Goal: Transaction & Acquisition: Book appointment/travel/reservation

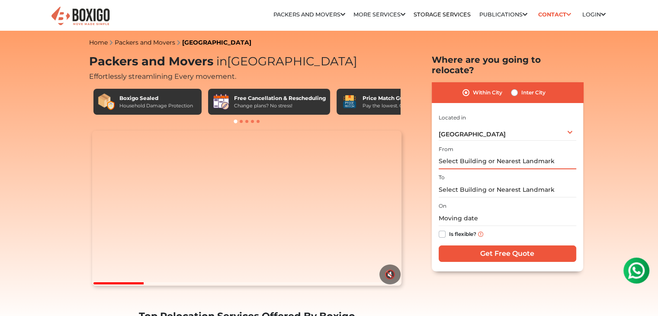
click at [508, 154] on input "text" at bounding box center [506, 161] width 137 height 15
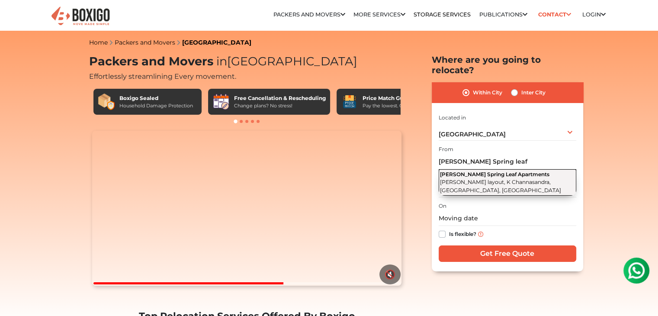
click at [509, 171] on span "[PERSON_NAME] Spring Leaf Apartments" at bounding box center [494, 174] width 109 height 6
type input "[PERSON_NAME] Spring Leaf Apartments, [PERSON_NAME] layout, K Channasandra, [GE…"
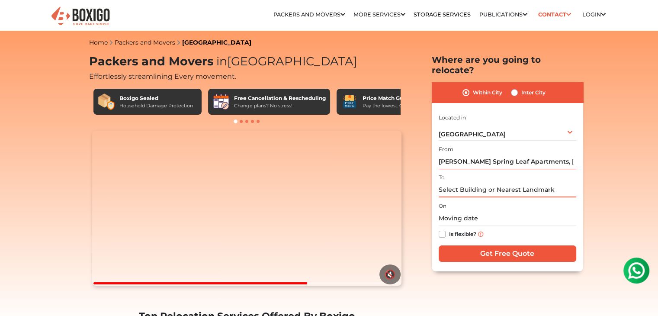
click at [497, 182] on input "text" at bounding box center [506, 189] width 137 height 15
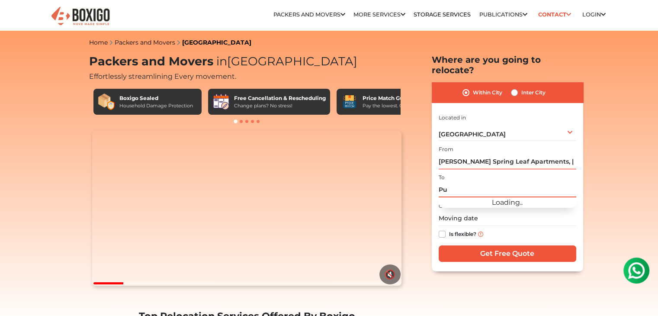
type input "P"
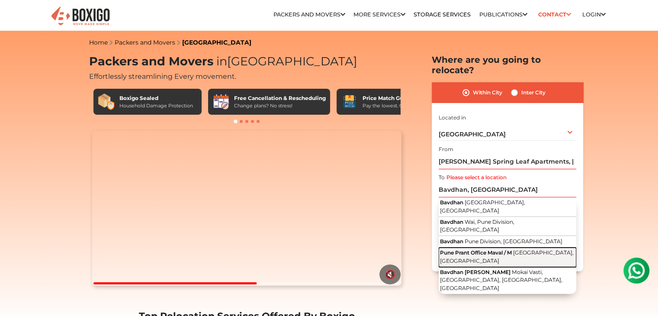
click at [498, 249] on span "[GEOGRAPHIC_DATA], [GEOGRAPHIC_DATA]" at bounding box center [507, 256] width 134 height 15
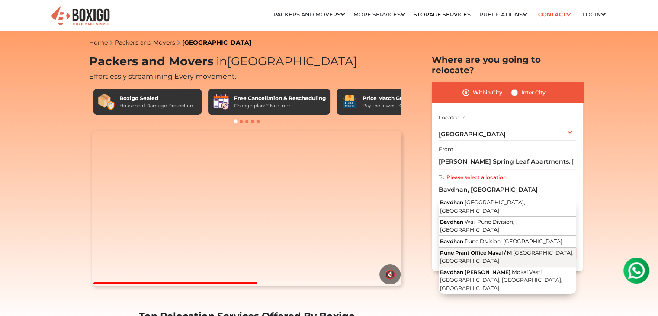
type input "Pune Prant Office [STREET_ADDRESS]"
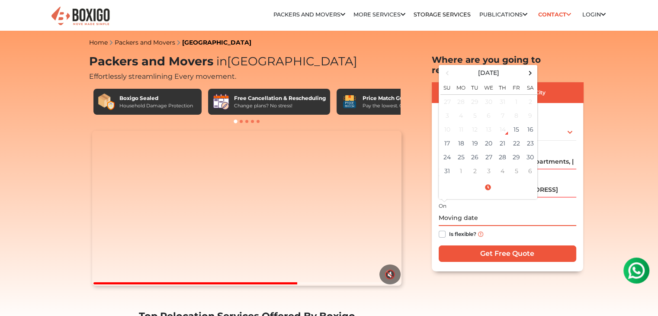
click at [461, 211] on input "text" at bounding box center [506, 218] width 137 height 15
click at [530, 150] on td "30" at bounding box center [530, 157] width 14 height 14
type input "[DATE] 12:00 AM"
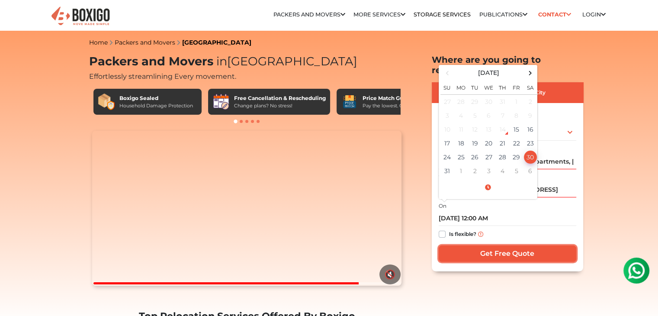
click at [499, 246] on input "Get Free Quote" at bounding box center [506, 253] width 137 height 16
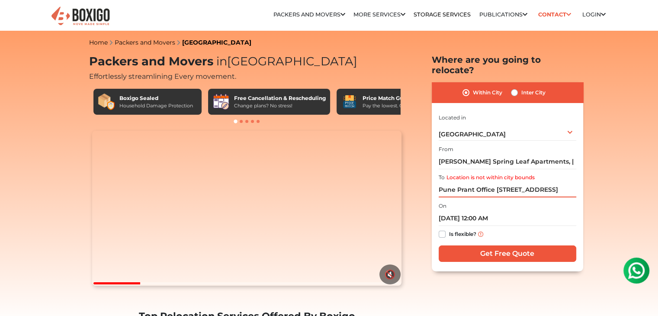
click at [524, 182] on input "Pune Prant Office [STREET_ADDRESS]" at bounding box center [506, 189] width 137 height 15
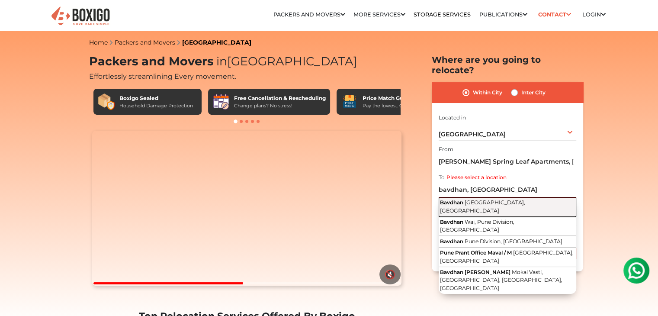
click at [514, 199] on span "[GEOGRAPHIC_DATA], [GEOGRAPHIC_DATA]" at bounding box center [482, 206] width 85 height 15
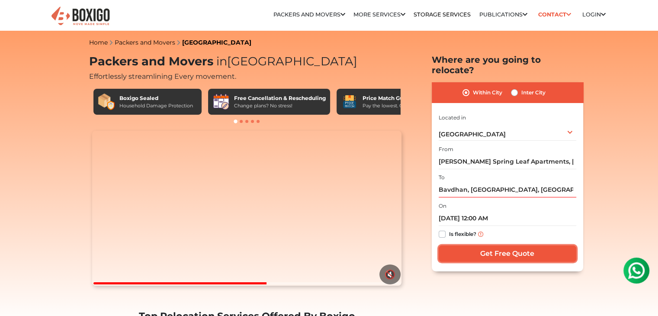
click at [499, 245] on input "Get Free Quote" at bounding box center [506, 253] width 137 height 16
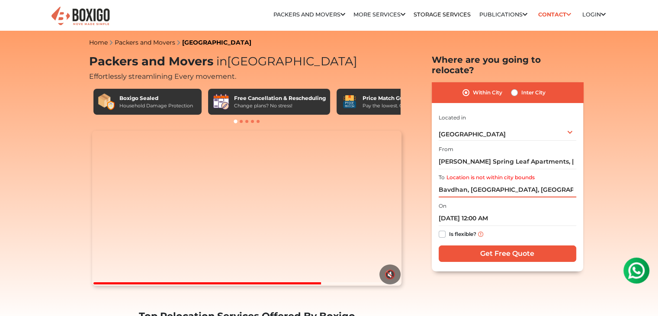
click at [486, 182] on input "Bavdhan, [GEOGRAPHIC_DATA], [GEOGRAPHIC_DATA]" at bounding box center [506, 189] width 137 height 15
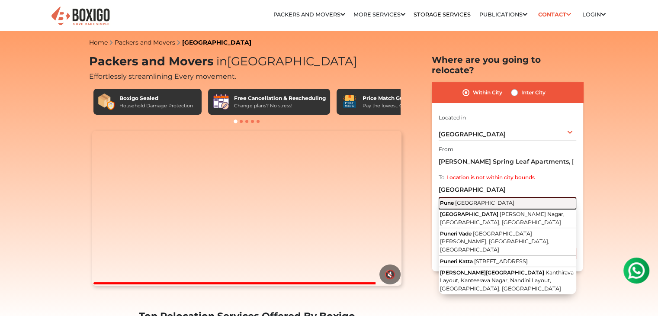
click at [491, 198] on button "Pune [GEOGRAPHIC_DATA]" at bounding box center [506, 203] width 137 height 11
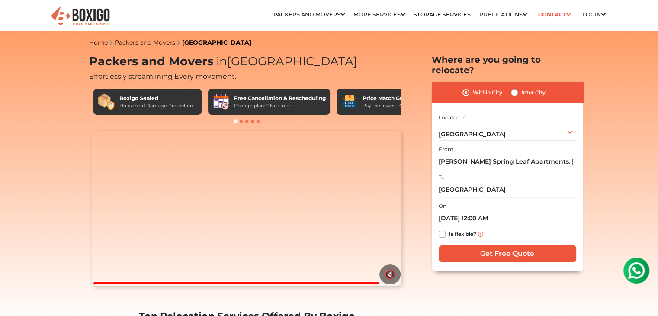
type input "[GEOGRAPHIC_DATA], [GEOGRAPHIC_DATA]"
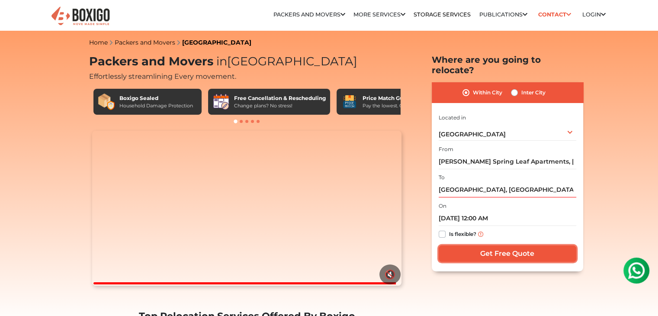
click at [492, 245] on input "Get Free Quote" at bounding box center [506, 253] width 137 height 16
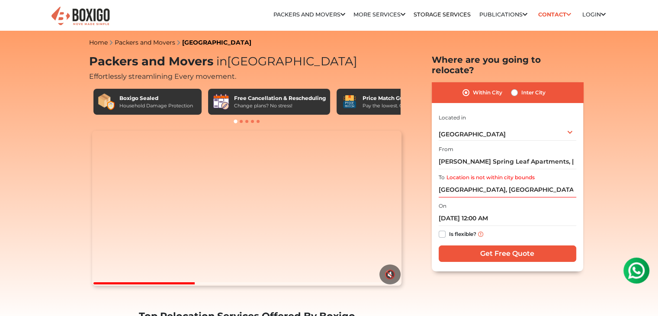
click at [470, 173] on label "Location is not within city bounds" at bounding box center [490, 177] width 88 height 8
click at [470, 182] on input "[GEOGRAPHIC_DATA], [GEOGRAPHIC_DATA]" at bounding box center [506, 189] width 137 height 15
click at [473, 182] on input "[GEOGRAPHIC_DATA], [GEOGRAPHIC_DATA]" at bounding box center [506, 189] width 137 height 15
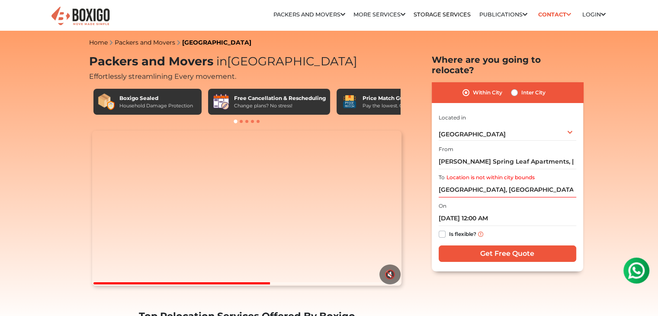
click at [521, 87] on label "Inter City" at bounding box center [533, 92] width 24 height 10
click at [514, 87] on input "Inter City" at bounding box center [514, 91] width 7 height 9
radio input "true"
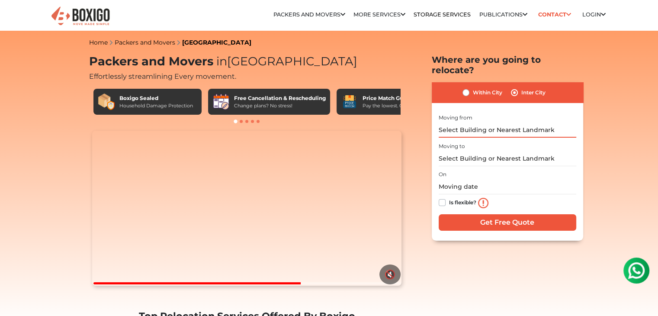
click at [482, 122] on input "text" at bounding box center [506, 129] width 137 height 15
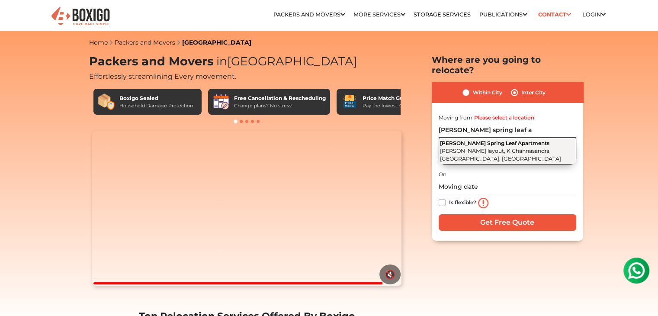
click at [487, 147] on span "[PERSON_NAME] layout, K Channasandra, [GEOGRAPHIC_DATA], [GEOGRAPHIC_DATA]" at bounding box center [500, 154] width 121 height 15
type input "[PERSON_NAME] Spring Leaf Apartments, [PERSON_NAME] layout, K Channasandra, [GE…"
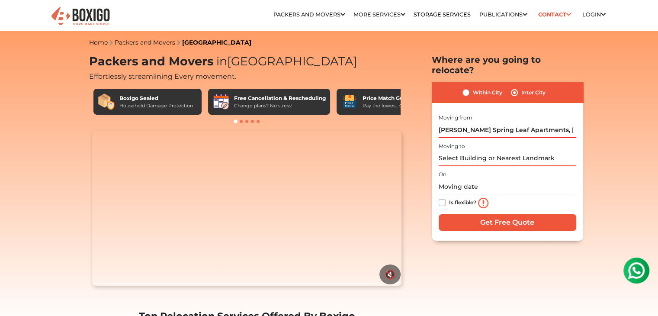
click at [483, 151] on input "text" at bounding box center [506, 158] width 137 height 15
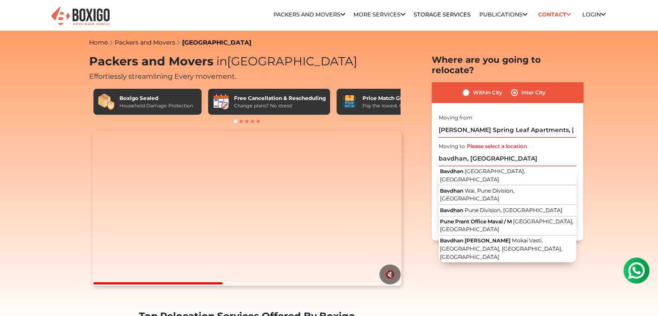
click at [489, 167] on div "Bavdhan Pune, [GEOGRAPHIC_DATA] Bavdhan Wai, Pune Division, [GEOGRAPHIC_DATA] B…" at bounding box center [506, 214] width 137 height 96
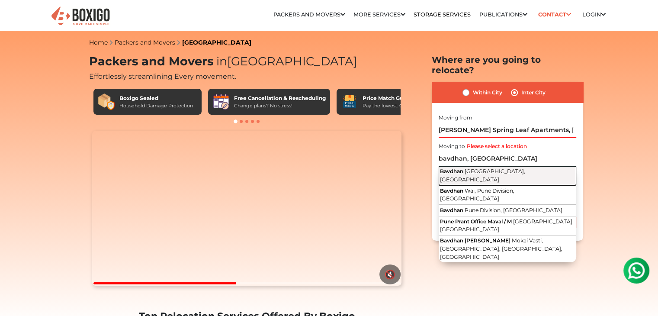
click at [493, 168] on span "[GEOGRAPHIC_DATA], [GEOGRAPHIC_DATA]" at bounding box center [482, 175] width 85 height 15
type input "Bavdhan, [GEOGRAPHIC_DATA], [GEOGRAPHIC_DATA]"
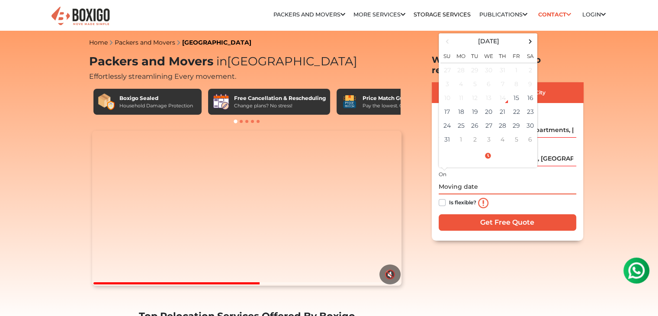
click at [471, 179] on input "text" at bounding box center [506, 186] width 137 height 15
click at [532, 118] on td "30" at bounding box center [530, 125] width 14 height 14
click at [531, 91] on td "16" at bounding box center [530, 98] width 14 height 14
click at [479, 179] on input "[DATE] 12:00 AM" at bounding box center [506, 186] width 137 height 15
click at [531, 91] on td "16" at bounding box center [530, 98] width 14 height 14
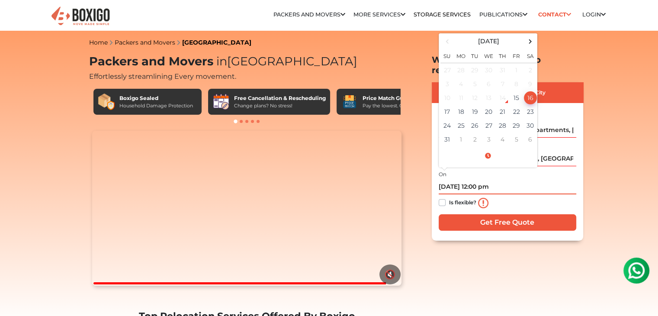
click at [530, 91] on td "16" at bounding box center [530, 98] width 14 height 14
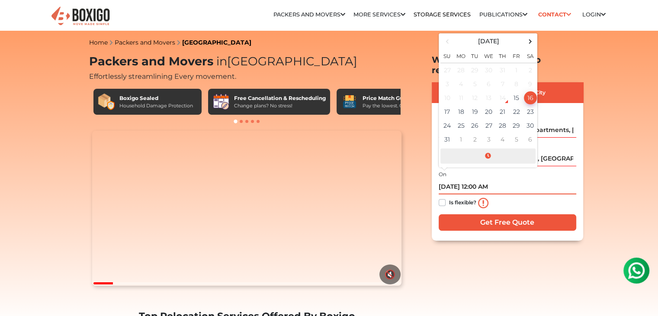
click at [490, 148] on span at bounding box center [487, 155] width 95 height 15
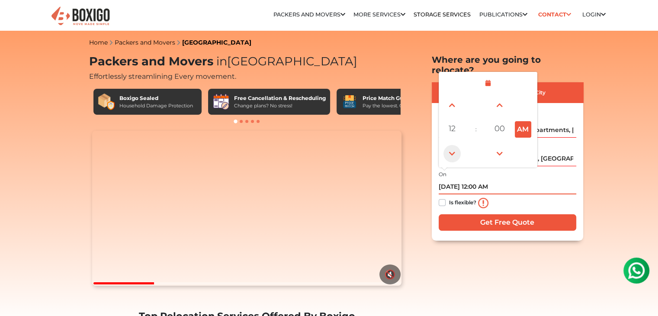
click at [454, 145] on span at bounding box center [451, 153] width 17 height 17
click at [521, 121] on button "PM" at bounding box center [522, 129] width 16 height 16
click at [456, 96] on span at bounding box center [451, 104] width 17 height 17
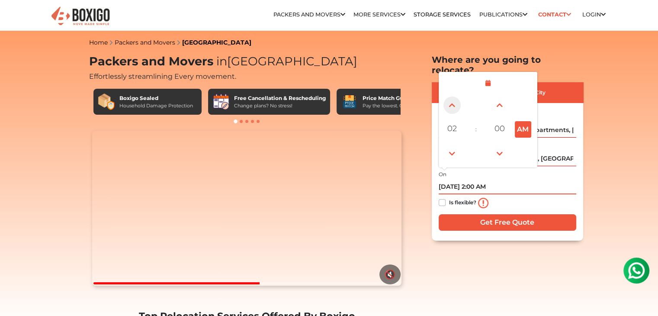
click at [456, 96] on span at bounding box center [451, 104] width 17 height 17
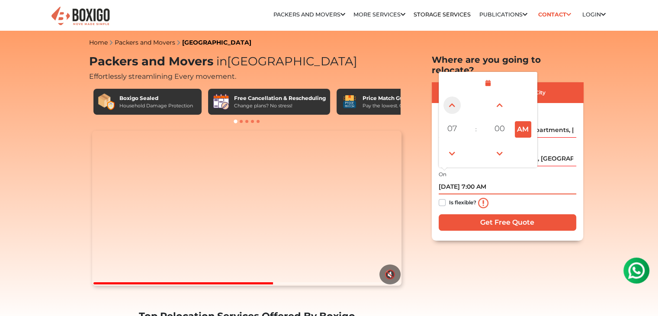
click at [456, 96] on span at bounding box center [451, 104] width 17 height 17
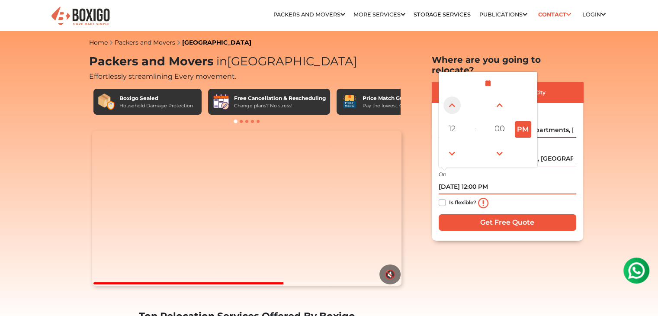
click at [456, 96] on span at bounding box center [451, 104] width 17 height 17
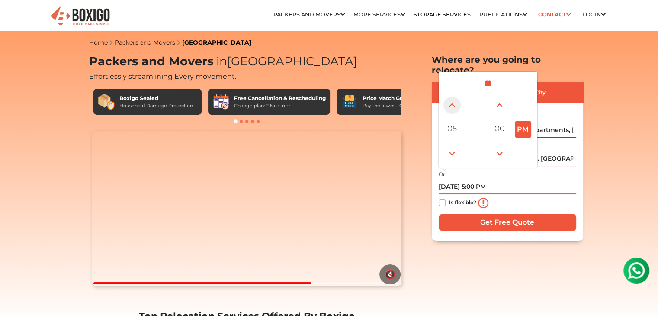
click at [456, 96] on span at bounding box center [451, 104] width 17 height 17
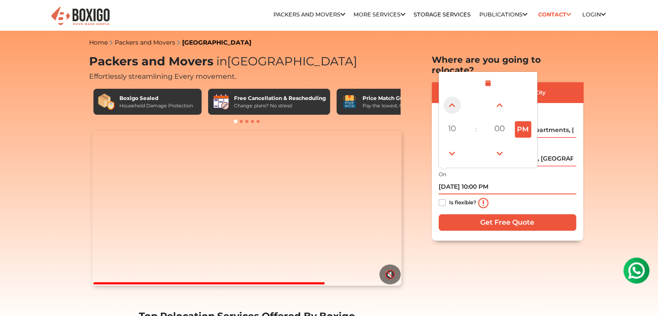
click at [456, 96] on span at bounding box center [451, 104] width 17 height 17
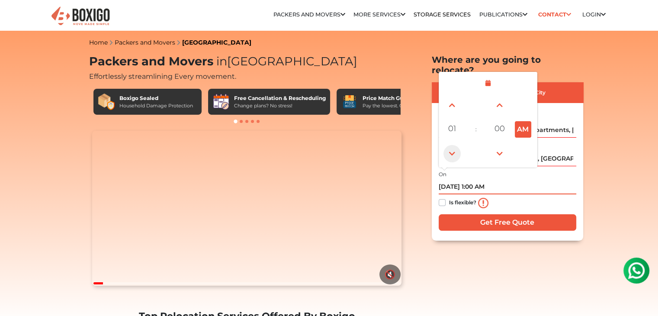
click at [451, 145] on span at bounding box center [451, 153] width 17 height 17
click at [505, 169] on div "On [DATE] 12:00 AM [DATE] Su Mo Tu We Th Fr Sa 27 28 29 30 31 1 2 3 4 5 6 7 8 9…" at bounding box center [506, 190] width 137 height 43
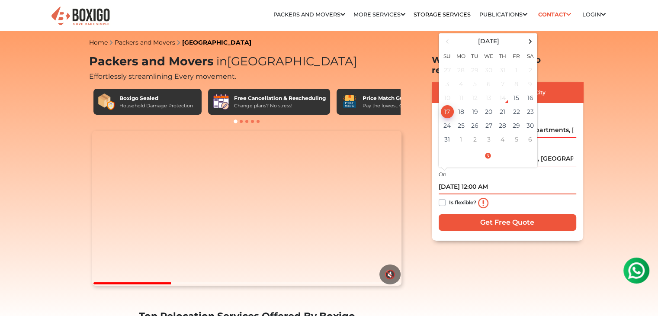
click at [453, 179] on input "[DATE] 12:00 AM" at bounding box center [506, 186] width 137 height 15
click at [531, 93] on td "16" at bounding box center [530, 98] width 14 height 14
click at [484, 179] on input "[DATE] 12:00 AM" at bounding box center [506, 186] width 137 height 15
click at [489, 148] on span at bounding box center [487, 155] width 95 height 15
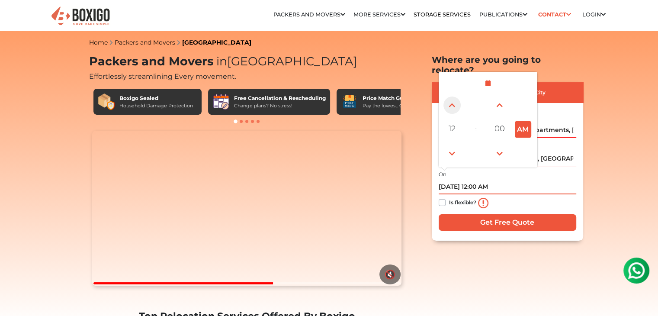
click at [455, 96] on span at bounding box center [451, 104] width 17 height 17
click at [521, 121] on button "AM" at bounding box center [522, 129] width 16 height 16
type input "[DATE] 1:00 PM"
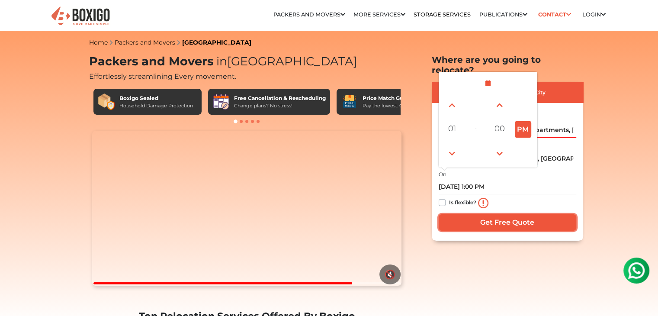
click at [507, 214] on input "Get Free Quote" at bounding box center [506, 222] width 137 height 16
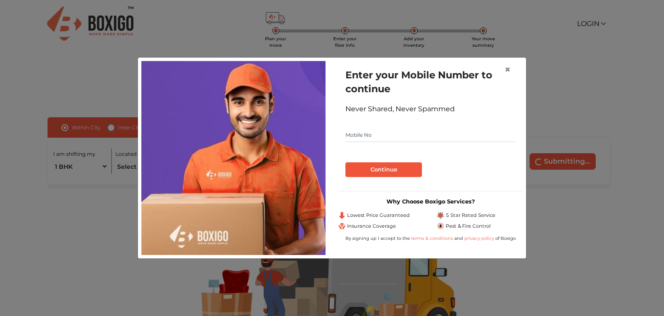
click at [436, 134] on input "text" at bounding box center [430, 135] width 170 height 14
click at [382, 169] on button "Continue" at bounding box center [383, 169] width 77 height 15
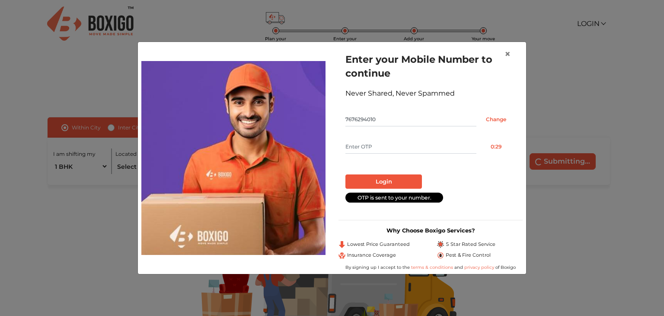
click at [376, 150] on input "text" at bounding box center [410, 147] width 131 height 14
click at [373, 150] on input "text" at bounding box center [410, 147] width 131 height 14
click at [380, 118] on input "7676294010" at bounding box center [410, 119] width 131 height 14
click at [498, 144] on button "Resend OTP" at bounding box center [495, 147] width 39 height 14
click at [411, 151] on input "text" at bounding box center [410, 147] width 131 height 14
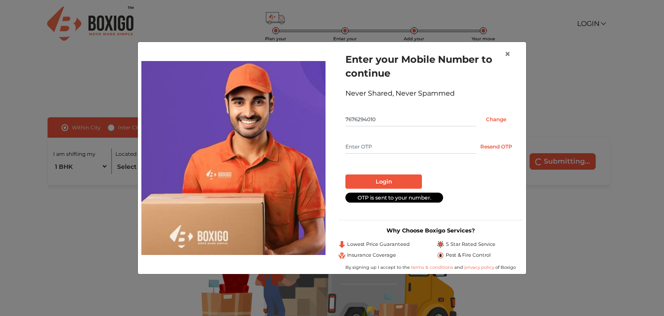
click at [377, 149] on input "text" at bounding box center [410, 147] width 131 height 14
click at [500, 120] on input "Change" at bounding box center [495, 119] width 39 height 14
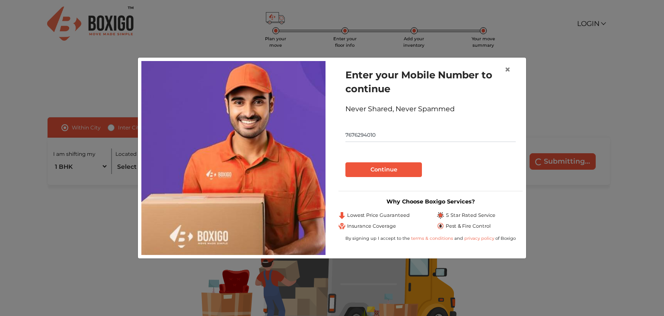
click at [406, 135] on input "7676294010" at bounding box center [430, 135] width 170 height 14
type input "7620627141"
click at [391, 169] on button "Continue" at bounding box center [383, 169] width 77 height 15
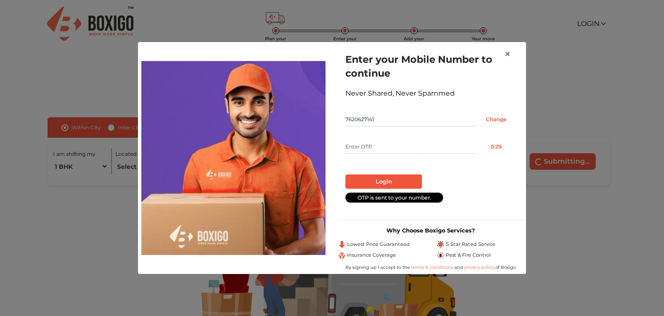
click at [384, 147] on input "text" at bounding box center [410, 147] width 131 height 14
type input "5081"
click at [390, 182] on button "Login" at bounding box center [383, 181] width 77 height 15
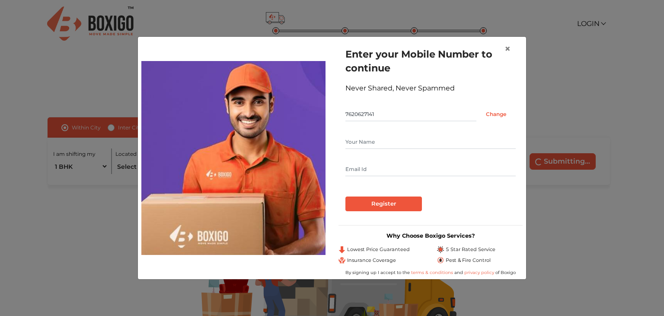
click at [380, 141] on input "text" at bounding box center [430, 142] width 170 height 14
type input "Amol"
click at [374, 169] on input "text" at bounding box center [430, 169] width 170 height 14
type input "amolindia75@gmail.com"
click at [393, 204] on input "Register" at bounding box center [383, 203] width 77 height 15
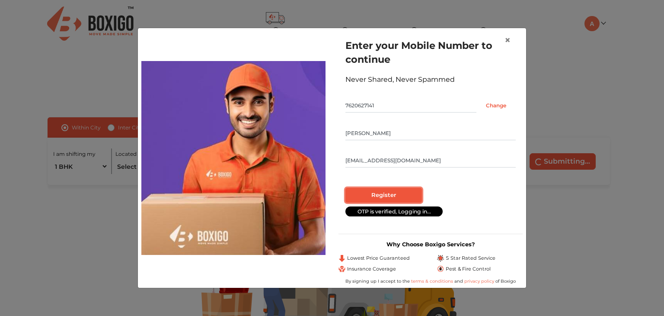
radio input "false"
radio input "true"
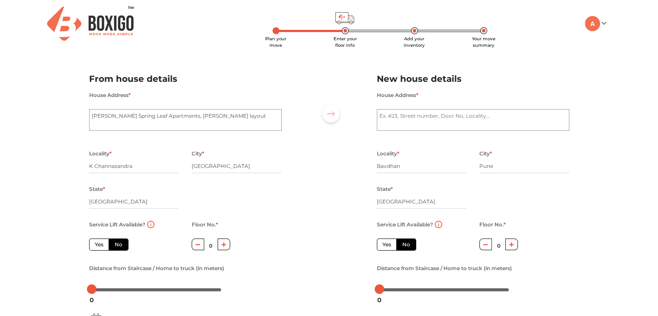
click at [228, 243] on button "button" at bounding box center [223, 244] width 13 height 12
type input "2"
click at [511, 246] on icon "button" at bounding box center [511, 244] width 5 height 5
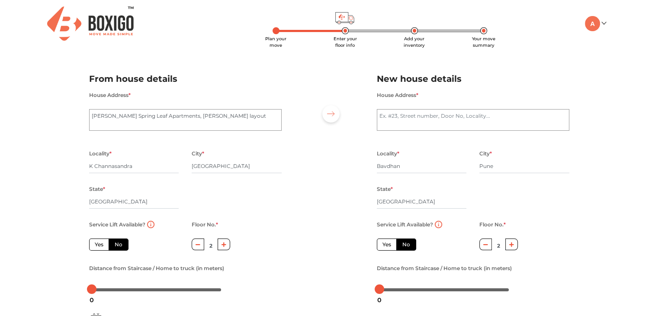
click at [511, 246] on icon "button" at bounding box center [511, 244] width 5 height 5
type input "3"
click at [468, 122] on textarea "House Address *" at bounding box center [473, 120] width 192 height 22
click at [412, 114] on textarea "House Address *" at bounding box center [473, 120] width 192 height 22
paste textarea "Near Periwinkle, Siddharth Nagar, Bavdhan, Pune, Maharashtra 411021"
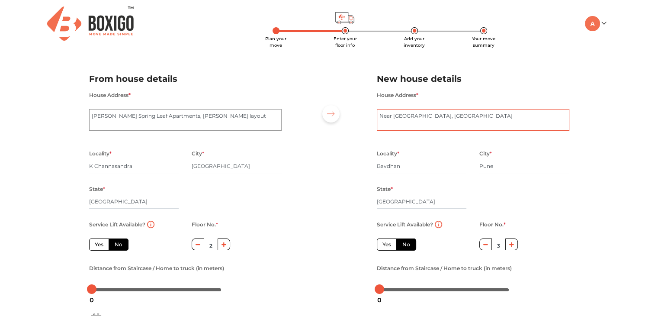
type textarea "Near Periwinkle, Siddharth Nagar, Bavdhan, Pune, Maharashtra 411021"
click at [370, 177] on div "Locality * Bavdhan" at bounding box center [421, 165] width 103 height 35
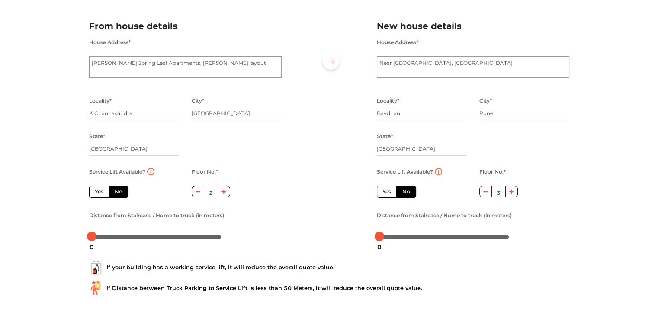
scroll to position [95, 0]
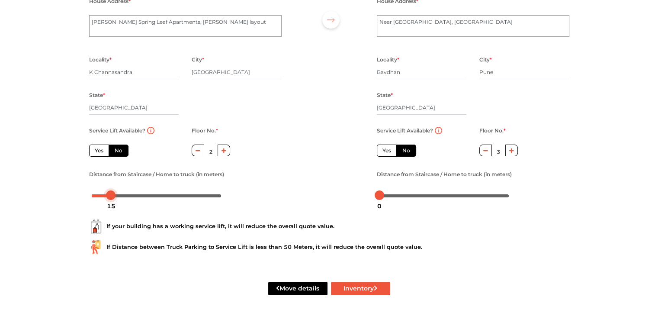
drag, startPoint x: 93, startPoint y: 194, endPoint x: 112, endPoint y: 191, distance: 19.8
click at [112, 191] on div at bounding box center [111, 195] width 10 height 10
drag, startPoint x: 381, startPoint y: 194, endPoint x: 407, endPoint y: 193, distance: 26.0
click at [407, 193] on div at bounding box center [405, 195] width 10 height 10
click at [99, 151] on label "Yes" at bounding box center [99, 150] width 20 height 12
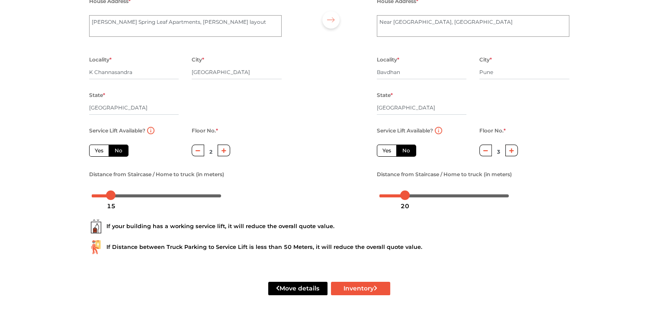
click at [99, 151] on input "Yes" at bounding box center [98, 150] width 6 height 6
radio input "true"
type input "0"
click at [390, 149] on label "Yes" at bounding box center [387, 150] width 20 height 12
click at [388, 149] on input "Yes" at bounding box center [385, 150] width 6 height 6
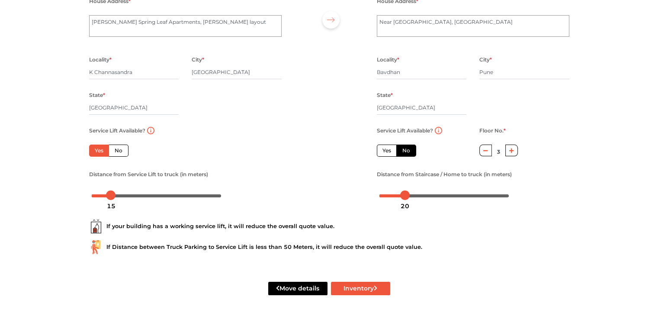
radio input "false"
type input "0"
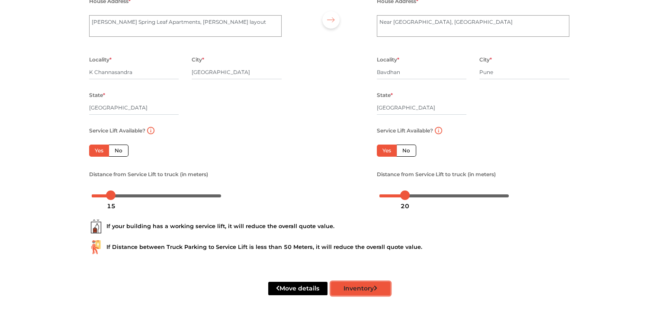
click at [359, 291] on button "Inventory" at bounding box center [360, 287] width 59 height 13
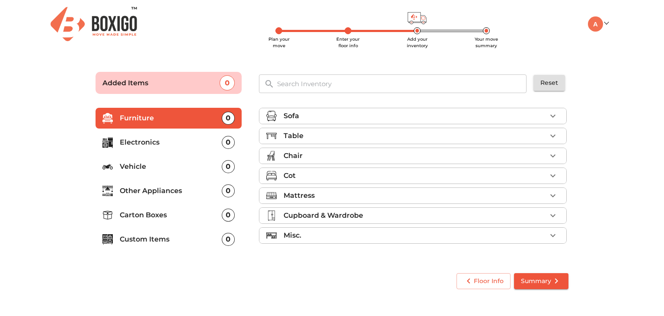
click at [432, 113] on div "Sofa" at bounding box center [415, 116] width 263 height 10
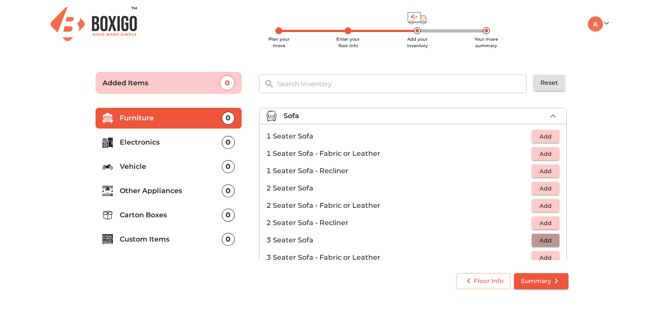
click at [538, 238] on span "Add" at bounding box center [545, 240] width 19 height 10
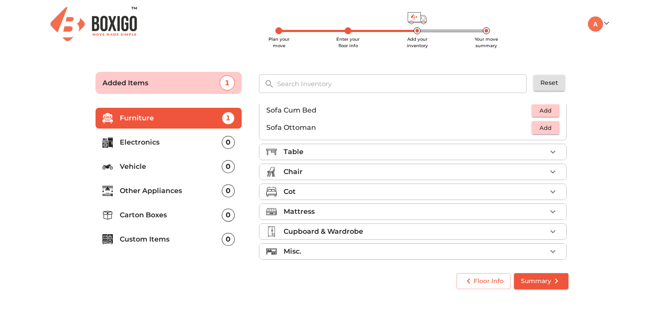
scroll to position [256, 0]
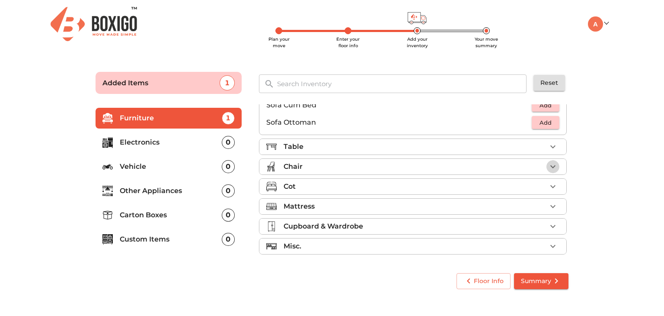
click at [552, 169] on icon "button" at bounding box center [553, 166] width 10 height 10
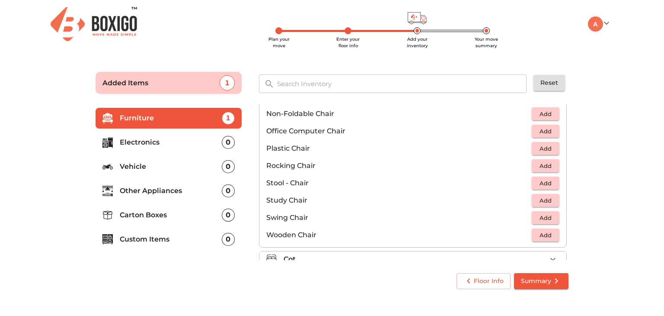
scroll to position [285, 0]
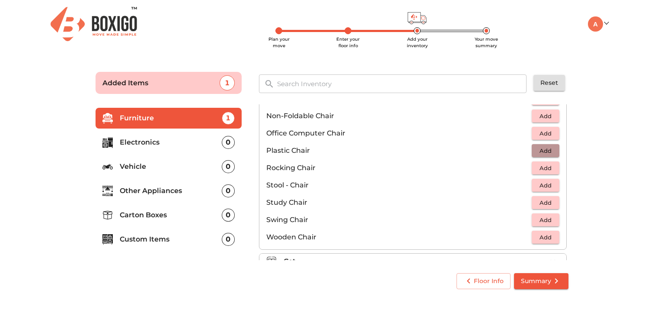
click at [537, 149] on span "Add" at bounding box center [545, 151] width 19 height 10
click at [553, 150] on icon "button" at bounding box center [553, 150] width 10 height 10
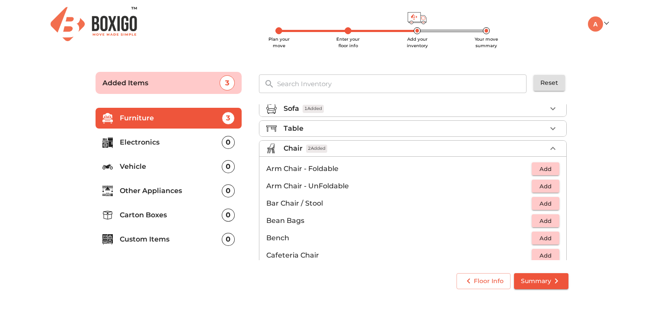
scroll to position [0, 0]
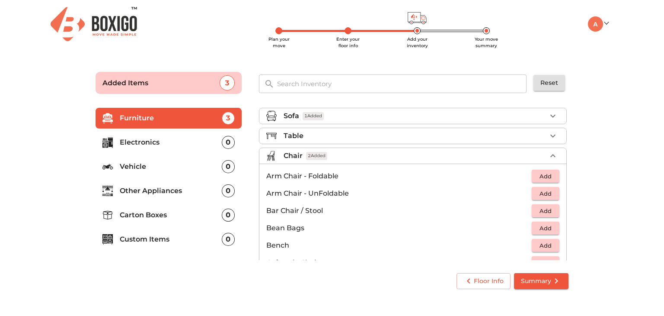
click at [431, 115] on div "Sofa 1 Added" at bounding box center [415, 116] width 263 height 10
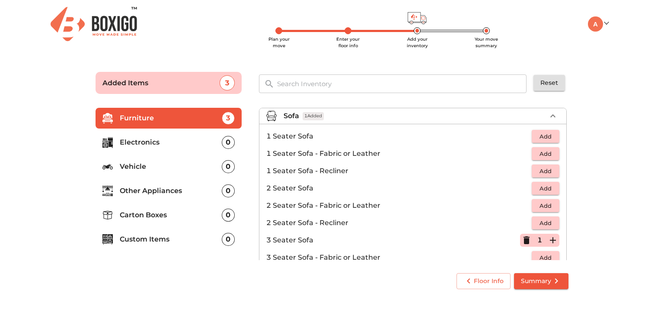
click at [361, 114] on div "Sofa 1 Added" at bounding box center [415, 116] width 263 height 10
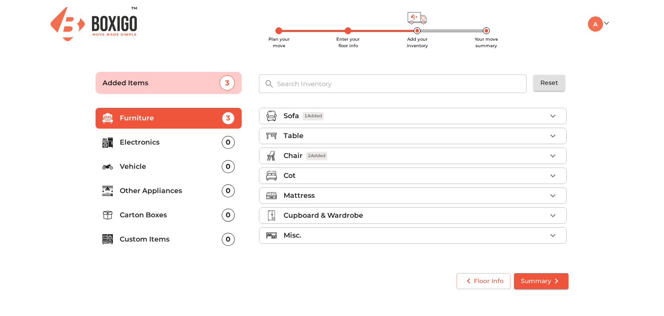
click at [477, 212] on div "Cupboard & Wardrobe" at bounding box center [415, 215] width 263 height 10
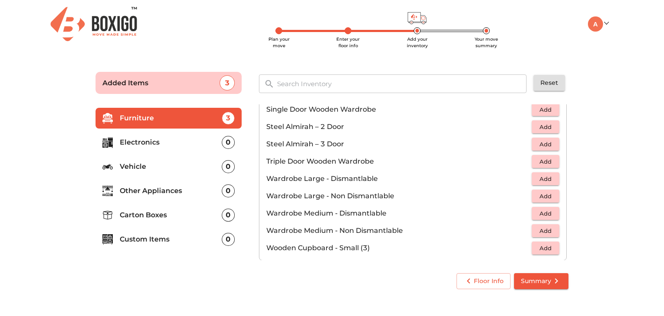
scroll to position [265, 0]
click at [536, 111] on span "Add" at bounding box center [545, 109] width 19 height 10
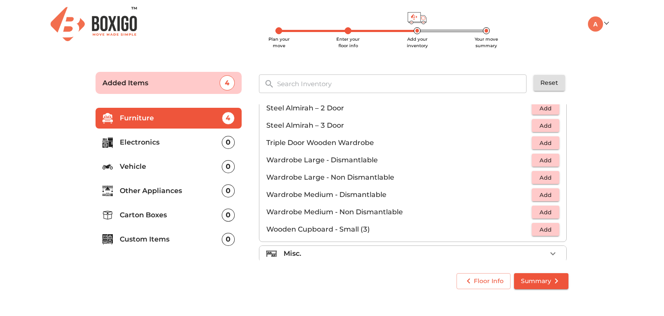
scroll to position [291, 0]
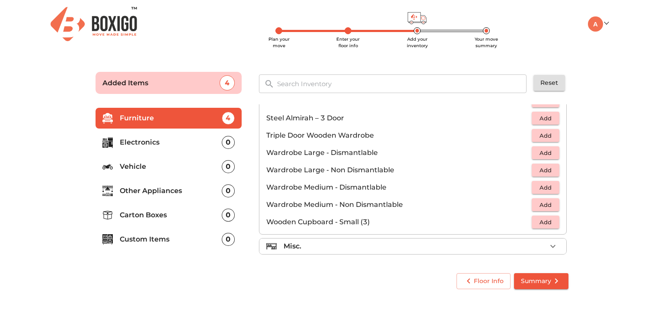
click at [536, 222] on span "Add" at bounding box center [545, 222] width 19 height 10
click at [577, 218] on form "Added Items 5 ​ Reset Furniture 5 Electronics 0 Vehicle 0 Other Appliances 0 Ca…" at bounding box center [332, 179] width 493 height 238
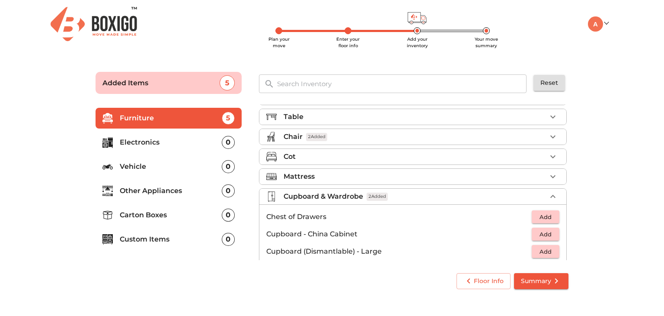
scroll to position [19, 0]
click at [548, 194] on icon "button" at bounding box center [553, 197] width 10 height 10
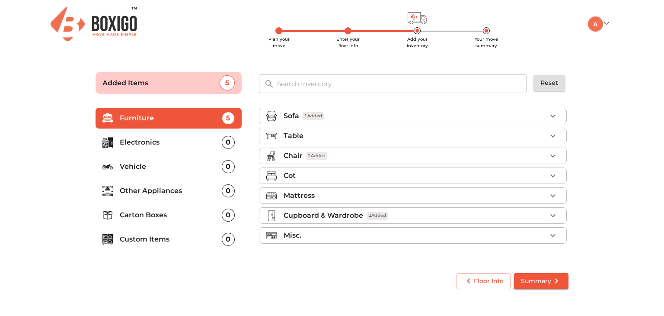
scroll to position [0, 0]
click at [367, 234] on div "Misc." at bounding box center [415, 235] width 263 height 10
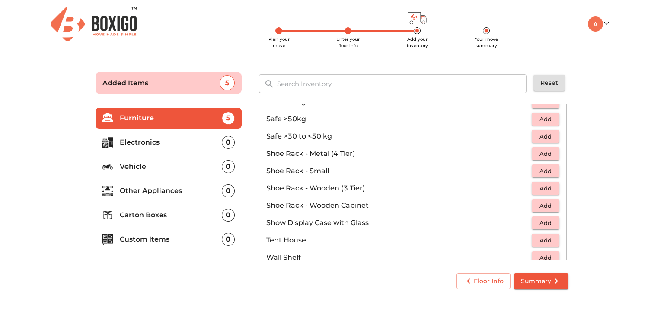
scroll to position [436, 0]
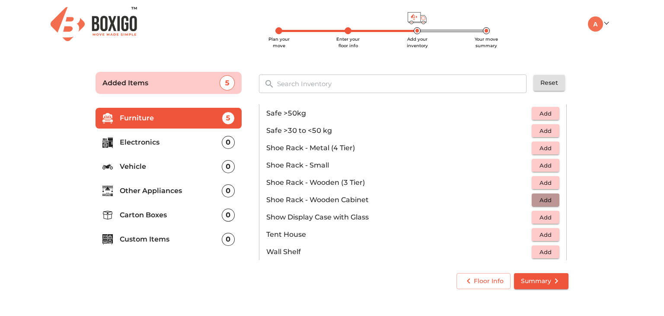
click at [547, 195] on span "Add" at bounding box center [545, 200] width 19 height 10
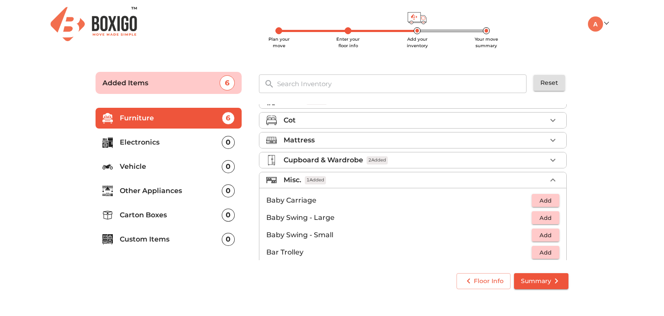
scroll to position [52, 0]
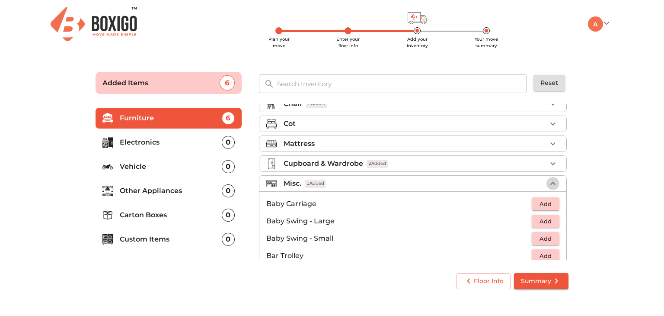
click at [550, 182] on icon "button" at bounding box center [552, 183] width 5 height 3
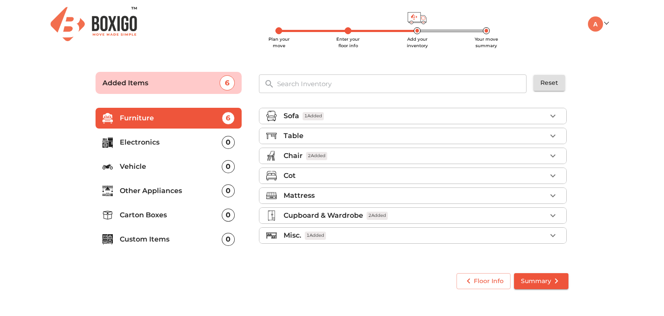
scroll to position [0, 0]
click at [190, 147] on p "Electronics" at bounding box center [171, 142] width 102 height 10
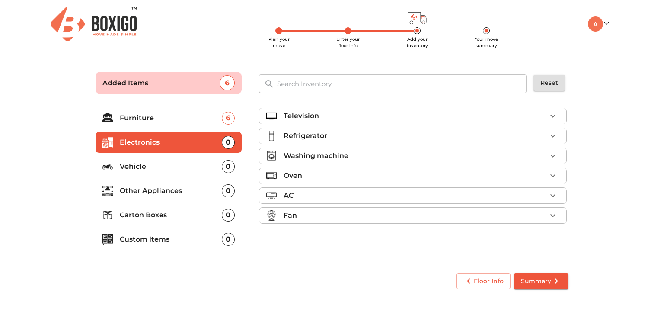
click at [450, 121] on li "Television" at bounding box center [412, 116] width 307 height 16
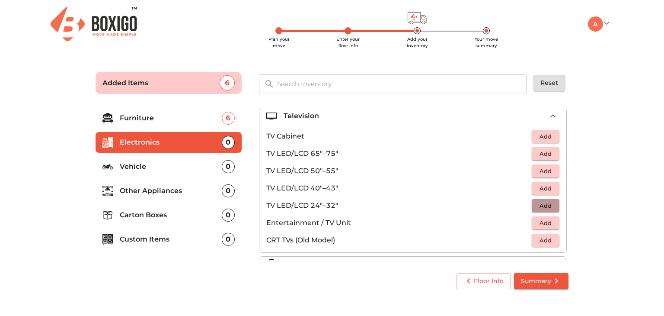
click at [536, 204] on span "Add" at bounding box center [545, 206] width 19 height 10
click at [550, 115] on icon "button" at bounding box center [553, 116] width 10 height 10
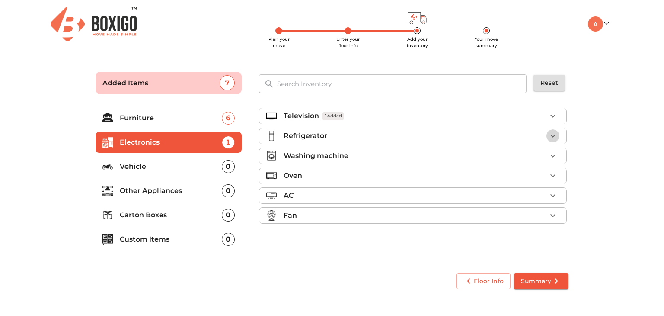
click at [552, 133] on icon "button" at bounding box center [553, 136] width 10 height 10
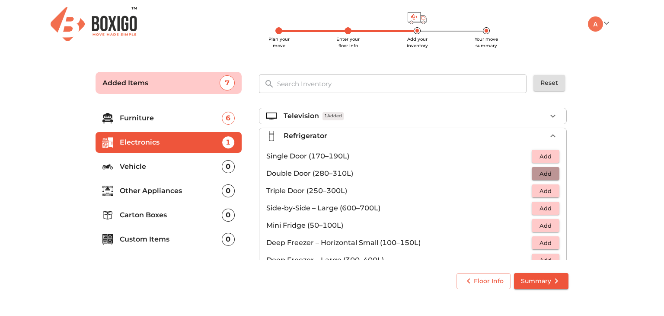
click at [537, 172] on span "Add" at bounding box center [545, 174] width 19 height 10
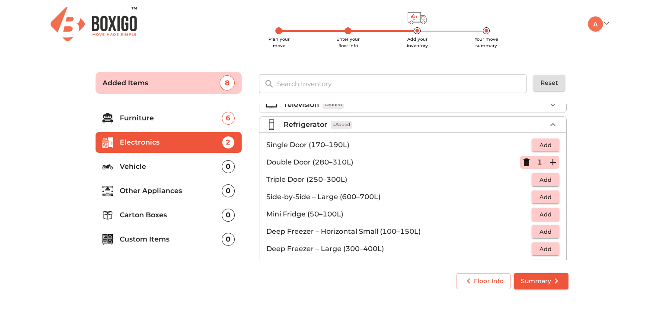
scroll to position [10, 0]
click at [549, 123] on icon "button" at bounding box center [553, 125] width 10 height 10
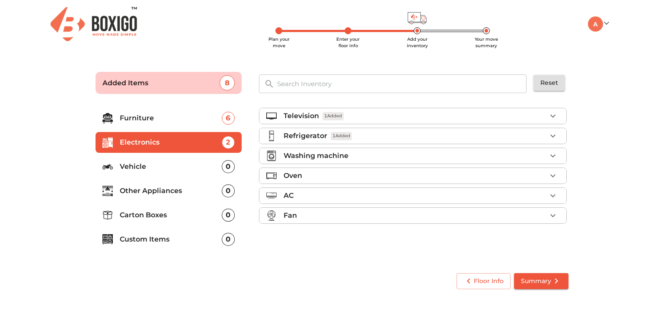
scroll to position [0, 0]
click at [553, 174] on icon "button" at bounding box center [553, 175] width 10 height 10
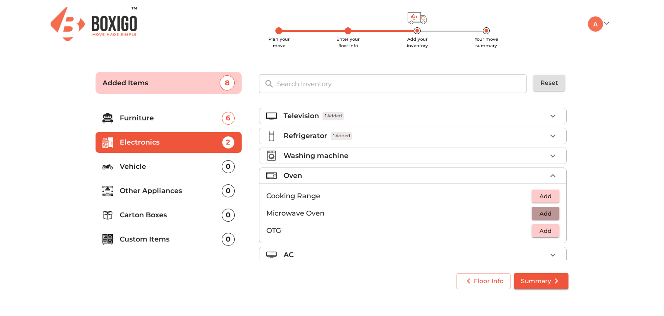
click at [542, 211] on span "Add" at bounding box center [545, 213] width 19 height 10
click at [550, 174] on icon "button" at bounding box center [552, 175] width 5 height 3
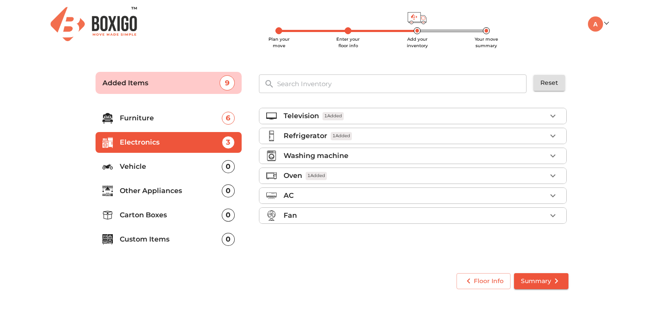
click at [195, 166] on p "Vehicle" at bounding box center [171, 166] width 102 height 10
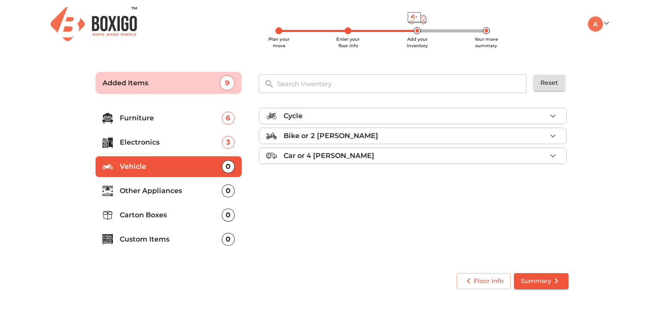
click at [188, 190] on p "Other Appliances" at bounding box center [171, 190] width 102 height 10
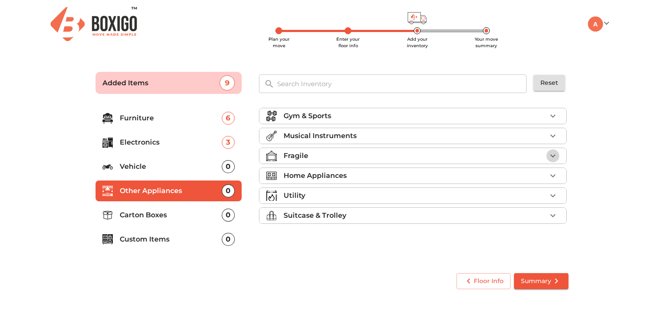
click at [555, 152] on icon "button" at bounding box center [553, 155] width 10 height 10
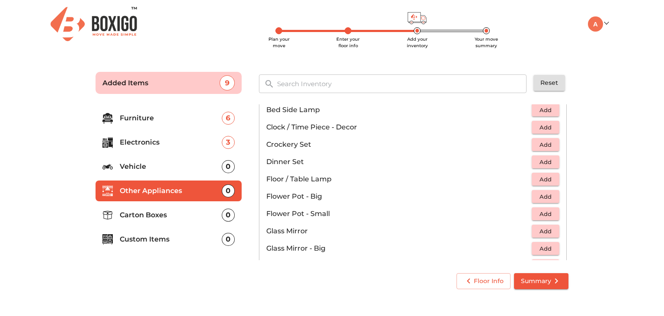
scroll to position [172, 0]
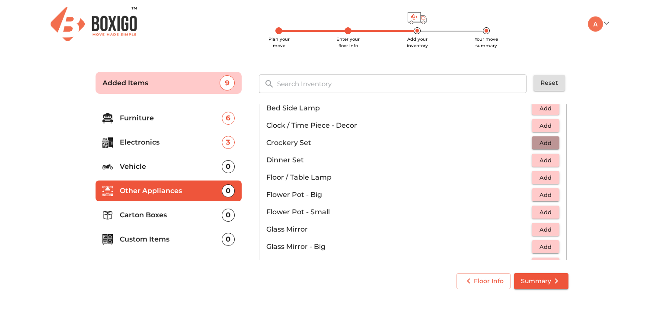
click at [544, 144] on span "Add" at bounding box center [545, 143] width 19 height 10
click at [549, 145] on icon "button" at bounding box center [553, 142] width 10 height 10
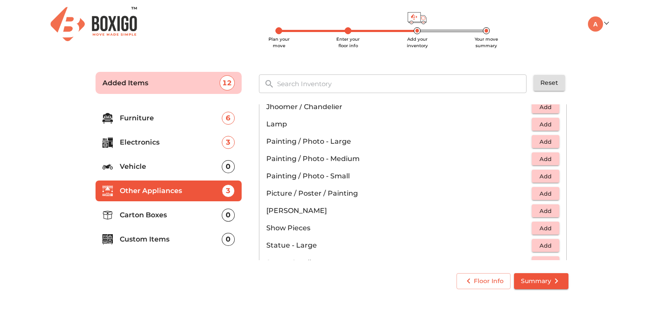
scroll to position [387, 0]
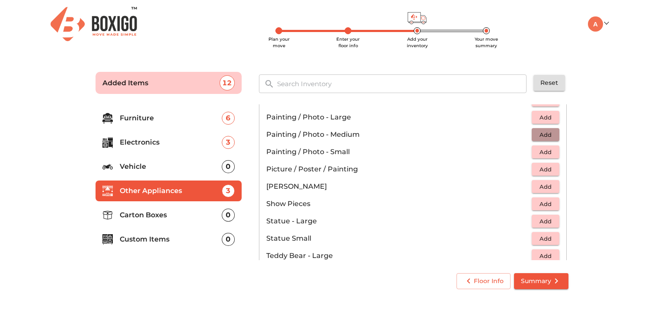
click at [541, 131] on span "Add" at bounding box center [545, 135] width 19 height 10
click at [548, 134] on icon "button" at bounding box center [553, 134] width 10 height 10
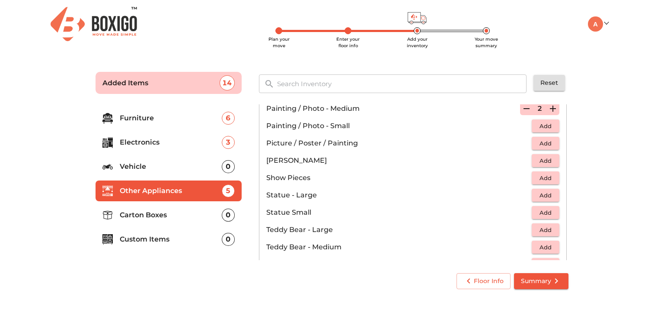
scroll to position [364, 0]
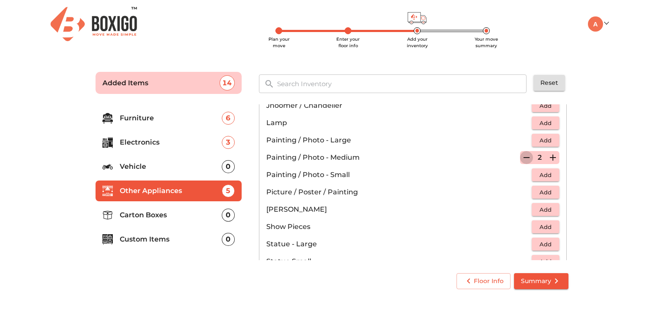
click at [524, 157] on icon "button" at bounding box center [527, 157] width 6 height 1
click at [524, 157] on icon "button" at bounding box center [527, 157] width 6 height 8
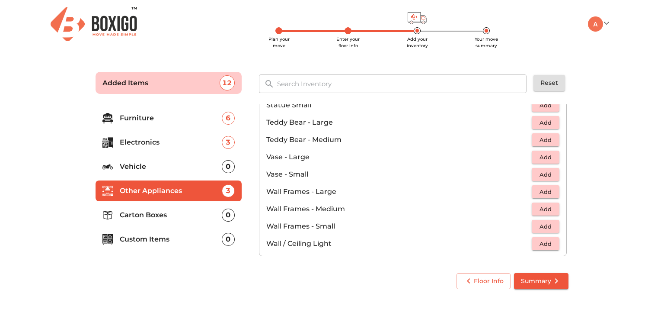
scroll to position [533, 0]
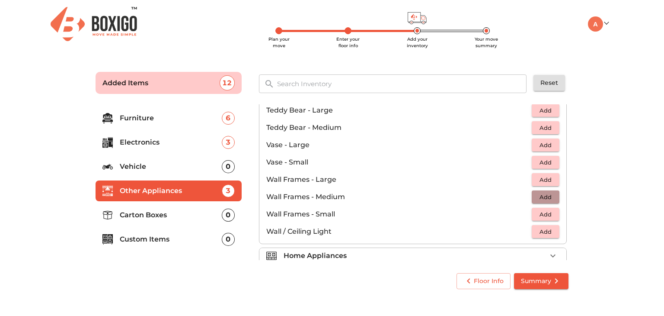
click at [545, 201] on button "Add" at bounding box center [546, 196] width 28 height 13
click at [550, 195] on icon "button" at bounding box center [553, 197] width 6 height 6
click at [522, 196] on icon "button" at bounding box center [526, 197] width 10 height 10
click at [576, 211] on div "Gym & Sports Musical Instruments Fragile 5 Added Aquarium - Large Add Aquarium …" at bounding box center [413, 183] width 327 height 174
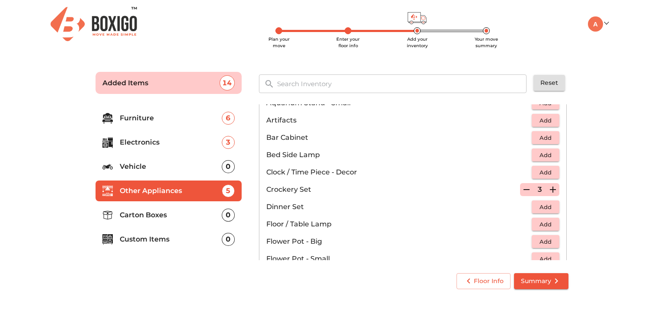
scroll to position [0, 0]
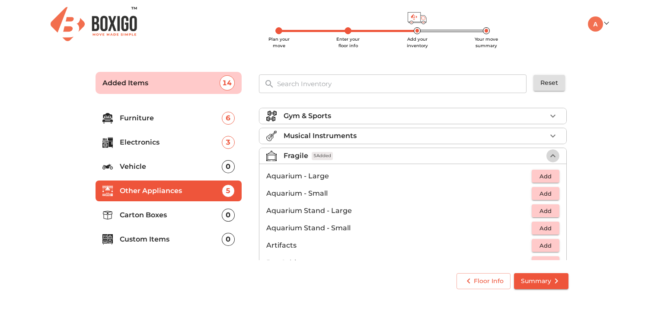
click at [550, 153] on icon "button" at bounding box center [553, 155] width 10 height 10
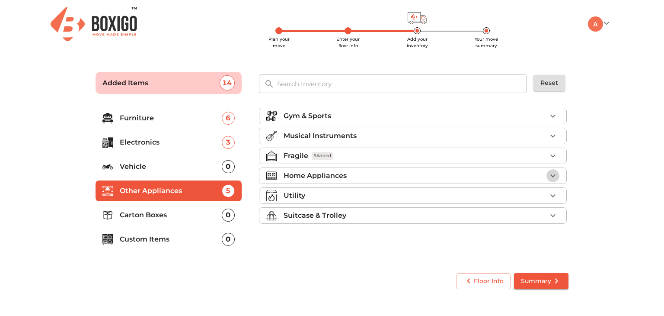
click at [554, 177] on icon "button" at bounding box center [553, 175] width 10 height 10
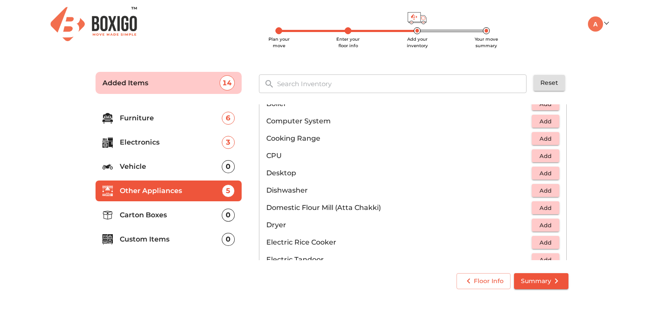
scroll to position [163, 0]
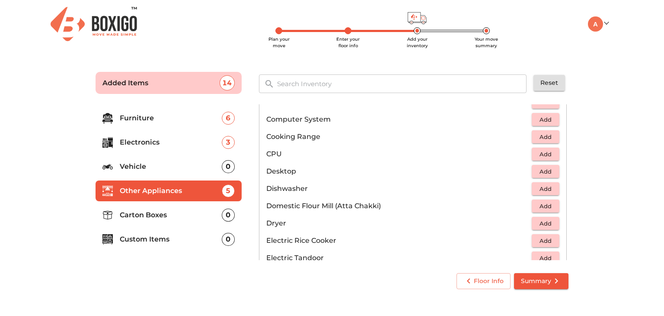
click at [550, 137] on span "Add" at bounding box center [545, 137] width 19 height 10
click at [550, 137] on icon "button" at bounding box center [553, 136] width 10 height 10
click at [524, 136] on icon "button" at bounding box center [526, 136] width 10 height 10
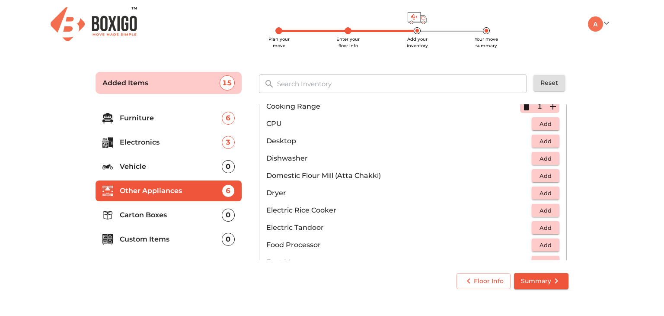
scroll to position [188, 0]
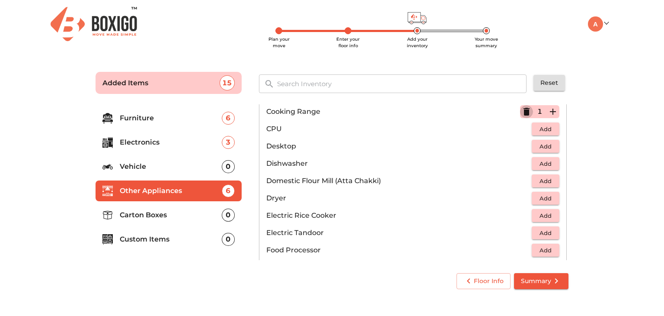
click at [524, 112] on icon "button" at bounding box center [527, 112] width 6 height 8
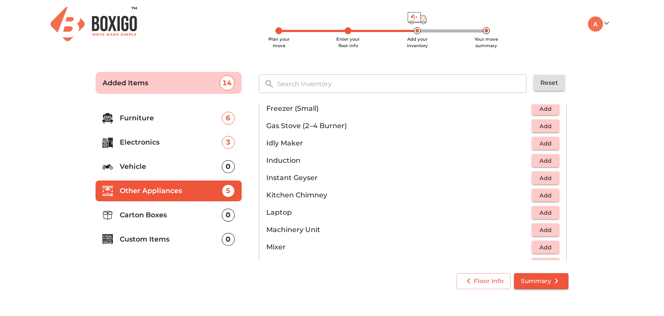
scroll to position [377, 0]
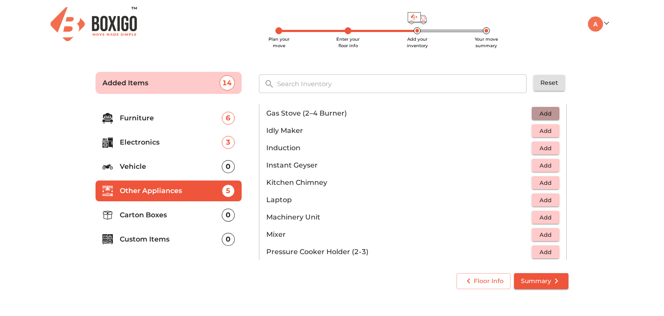
click at [542, 109] on span "Add" at bounding box center [545, 114] width 19 height 10
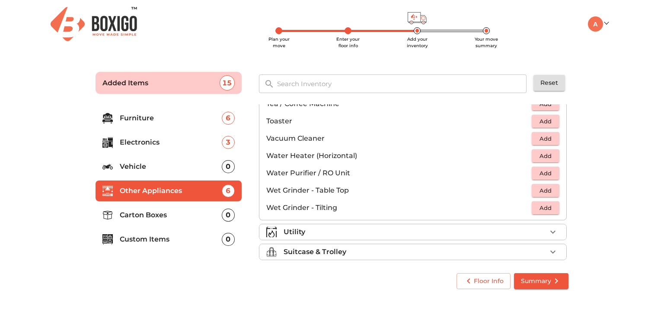
scroll to position [599, 0]
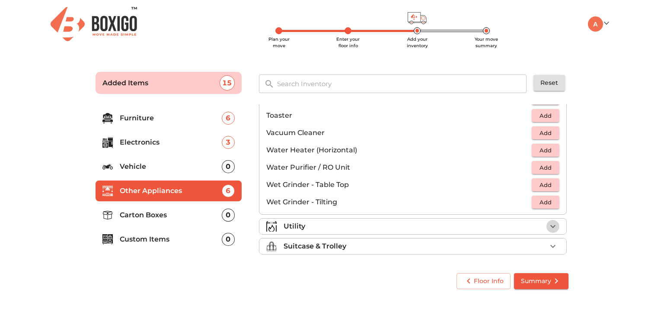
click at [551, 224] on icon "button" at bounding box center [553, 226] width 10 height 10
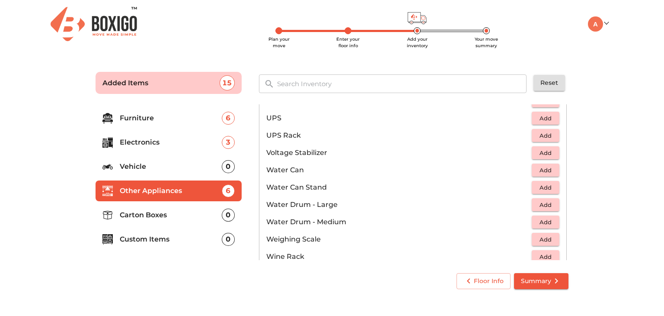
click at [541, 119] on span "Add" at bounding box center [545, 118] width 19 height 10
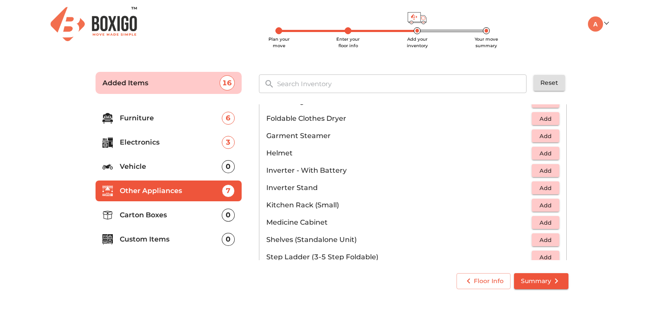
scroll to position [395, 0]
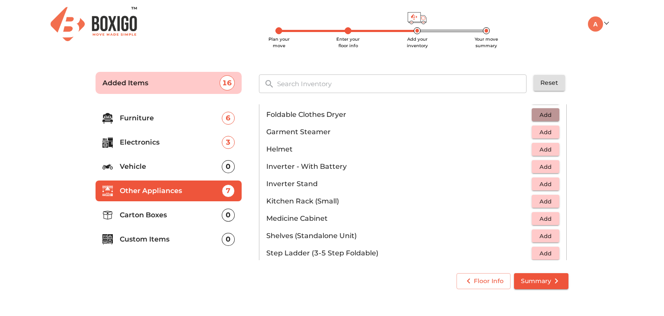
click at [548, 115] on span "Add" at bounding box center [545, 115] width 19 height 10
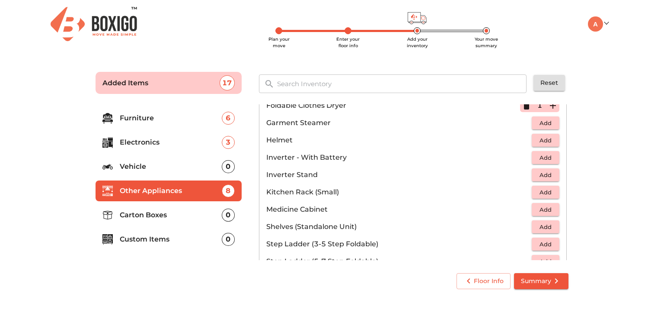
scroll to position [406, 0]
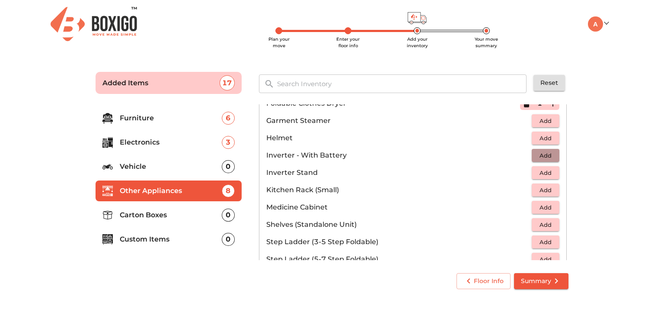
click at [543, 155] on span "Add" at bounding box center [545, 155] width 19 height 10
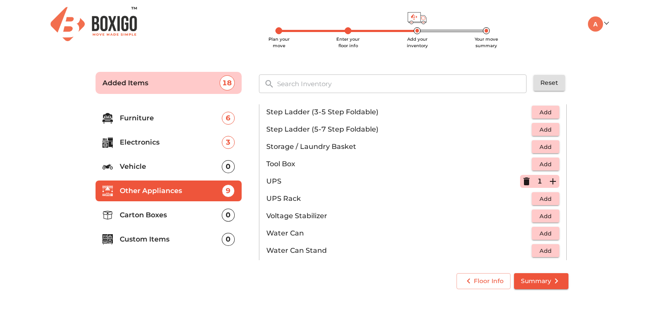
scroll to position [538, 0]
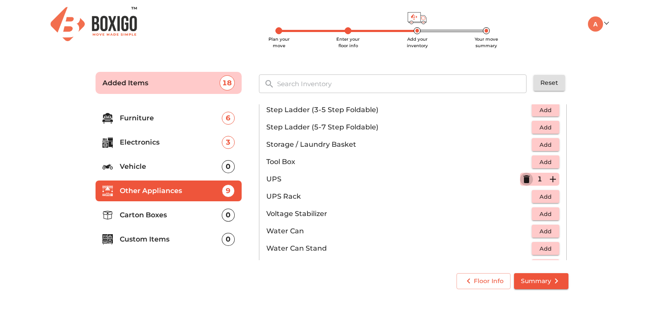
click at [526, 176] on icon "button" at bounding box center [526, 179] width 10 height 10
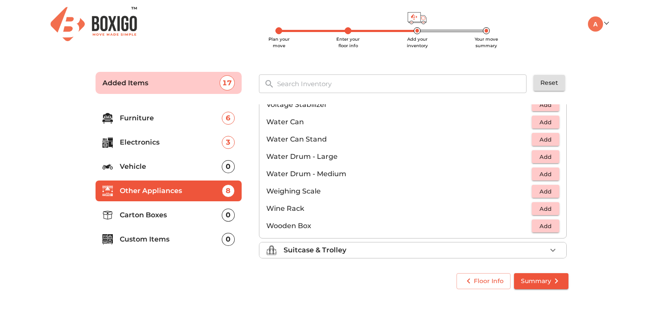
scroll to position [651, 0]
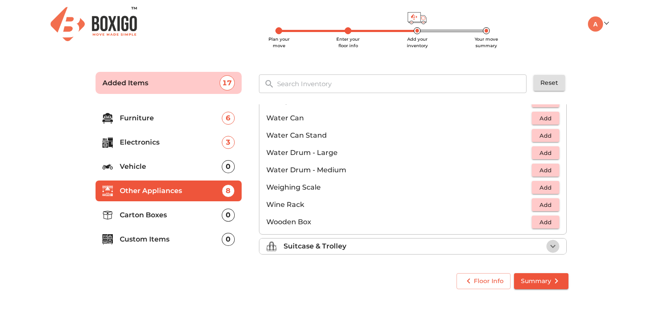
click at [552, 243] on icon "button" at bounding box center [553, 246] width 10 height 10
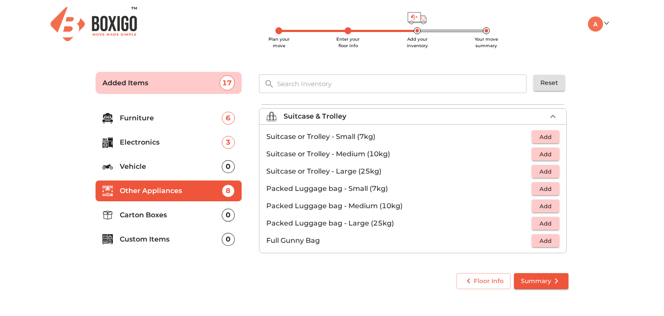
scroll to position [98, 0]
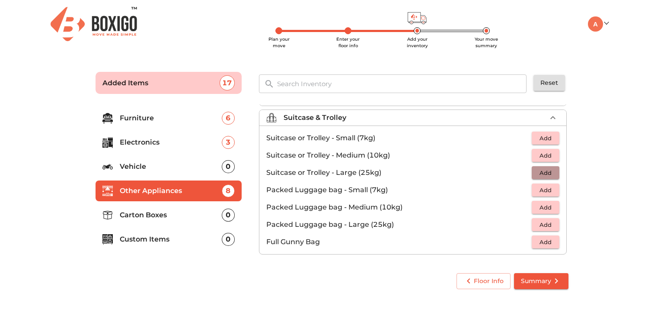
click at [541, 173] on span "Add" at bounding box center [545, 173] width 19 height 10
click at [550, 172] on icon "button" at bounding box center [553, 172] width 10 height 10
click at [543, 151] on span "Add" at bounding box center [545, 155] width 19 height 10
click at [550, 152] on icon "button" at bounding box center [553, 155] width 6 height 6
drag, startPoint x: 548, startPoint y: 152, endPoint x: 520, endPoint y: 154, distance: 28.7
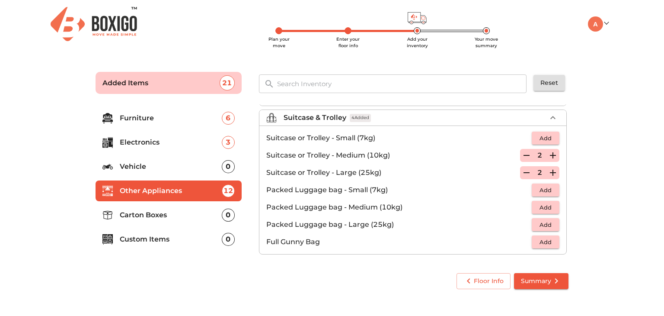
click at [520, 154] on div "2" at bounding box center [539, 155] width 39 height 13
click at [524, 155] on icon "button" at bounding box center [527, 155] width 6 height 1
click at [524, 154] on icon "button" at bounding box center [527, 155] width 6 height 8
click at [520, 154] on p "Suitcase or Trolley - Medium (10kg)" at bounding box center [398, 155] width 265 height 10
click at [536, 155] on span "Add" at bounding box center [545, 155] width 19 height 10
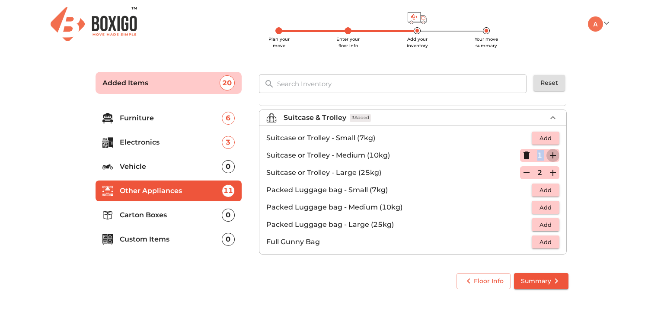
click at [551, 156] on icon "button" at bounding box center [553, 155] width 10 height 10
click at [546, 224] on span "Add" at bounding box center [545, 225] width 19 height 10
click at [550, 223] on icon "button" at bounding box center [553, 224] width 6 height 6
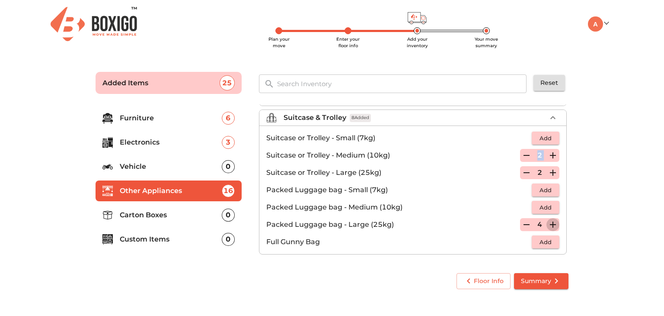
click at [550, 223] on icon "button" at bounding box center [553, 224] width 6 height 6
click at [548, 241] on span "Add" at bounding box center [545, 242] width 19 height 10
click at [550, 241] on icon "button" at bounding box center [553, 242] width 6 height 6
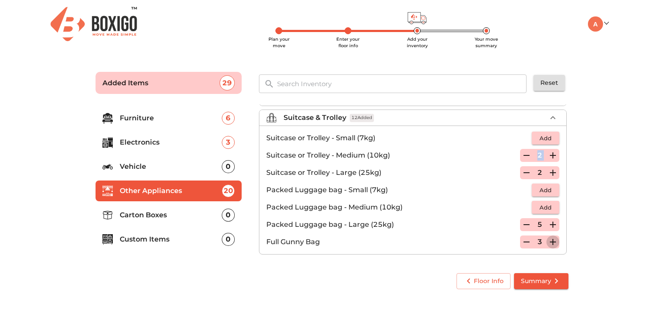
click at [550, 241] on icon "button" at bounding box center [553, 242] width 6 height 6
click at [524, 241] on icon "button" at bounding box center [526, 241] width 10 height 10
click at [186, 217] on p "Carton Boxes" at bounding box center [171, 215] width 102 height 10
